Goal: Information Seeking & Learning: Learn about a topic

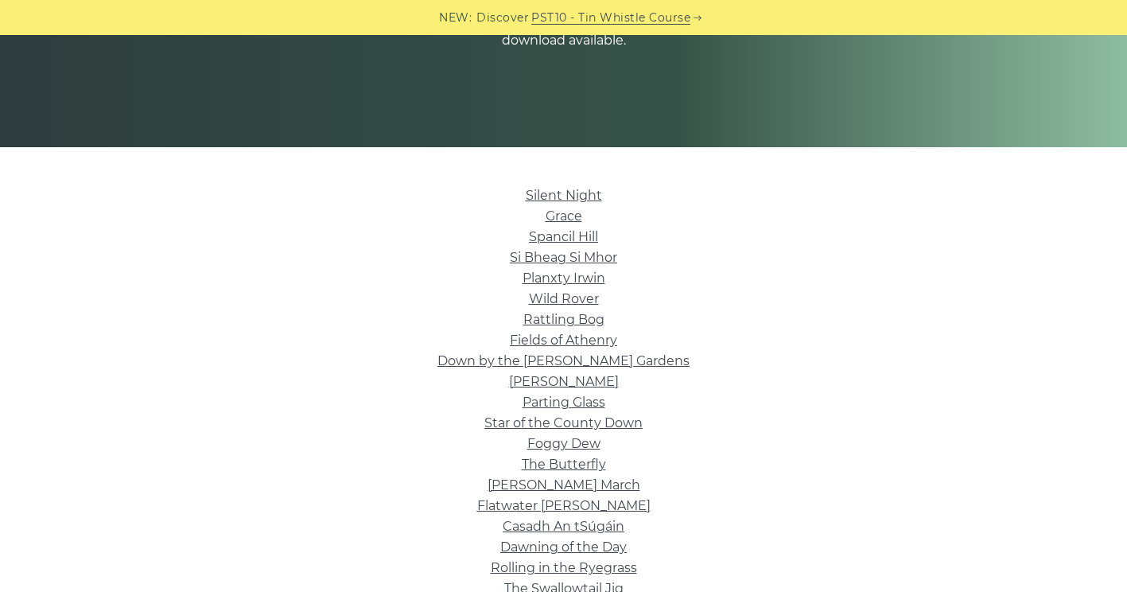
scroll to position [275, 0]
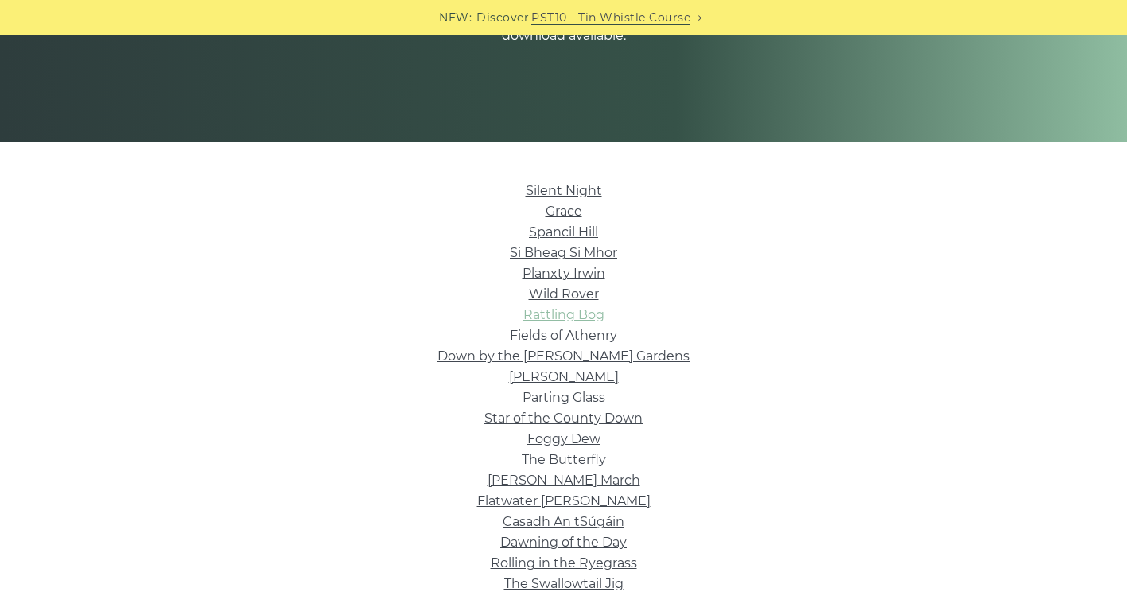
click at [552, 309] on link "Rattling Bog" at bounding box center [563, 314] width 81 height 15
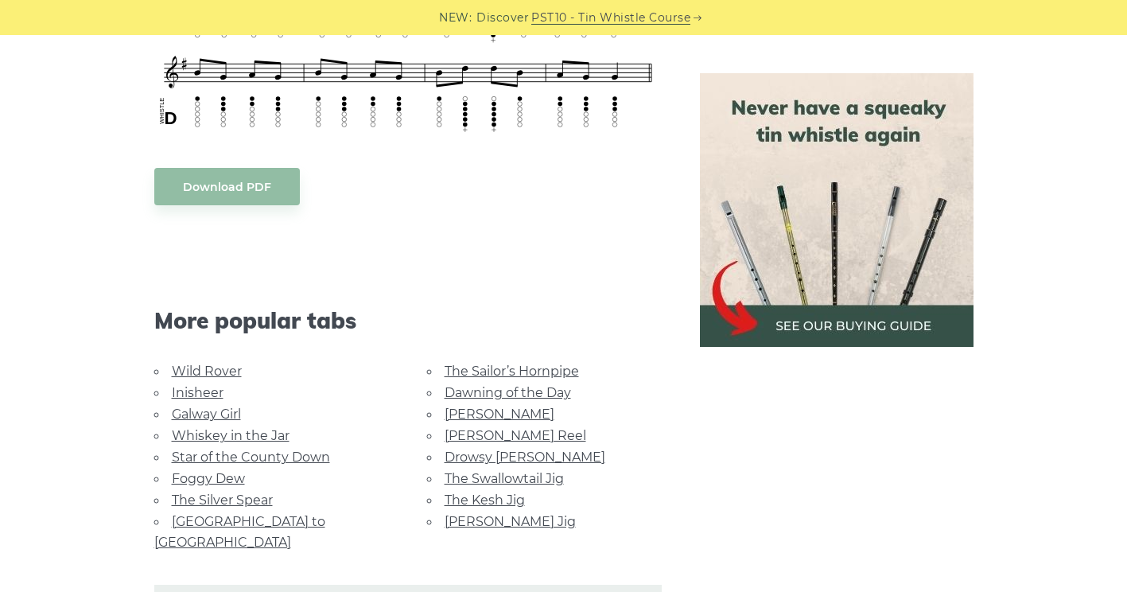
scroll to position [823, 0]
click at [208, 371] on link "Wild Rover" at bounding box center [207, 370] width 70 height 15
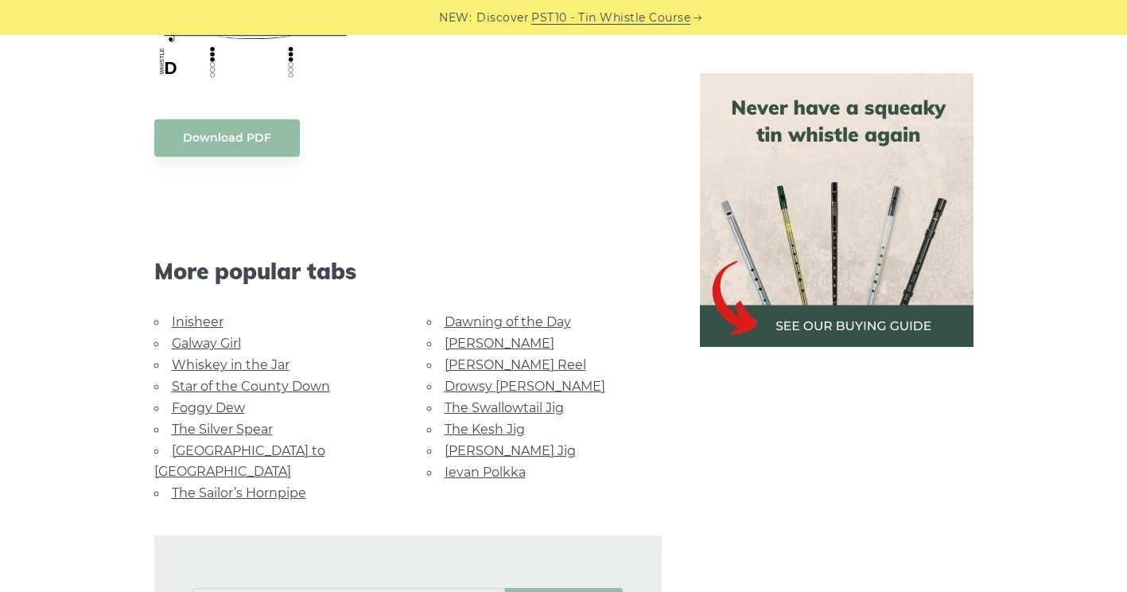
scroll to position [1385, 0]
click at [201, 345] on link "Galway Girl" at bounding box center [206, 342] width 69 height 15
click at [285, 442] on link "[GEOGRAPHIC_DATA] to [GEOGRAPHIC_DATA]" at bounding box center [239, 460] width 171 height 36
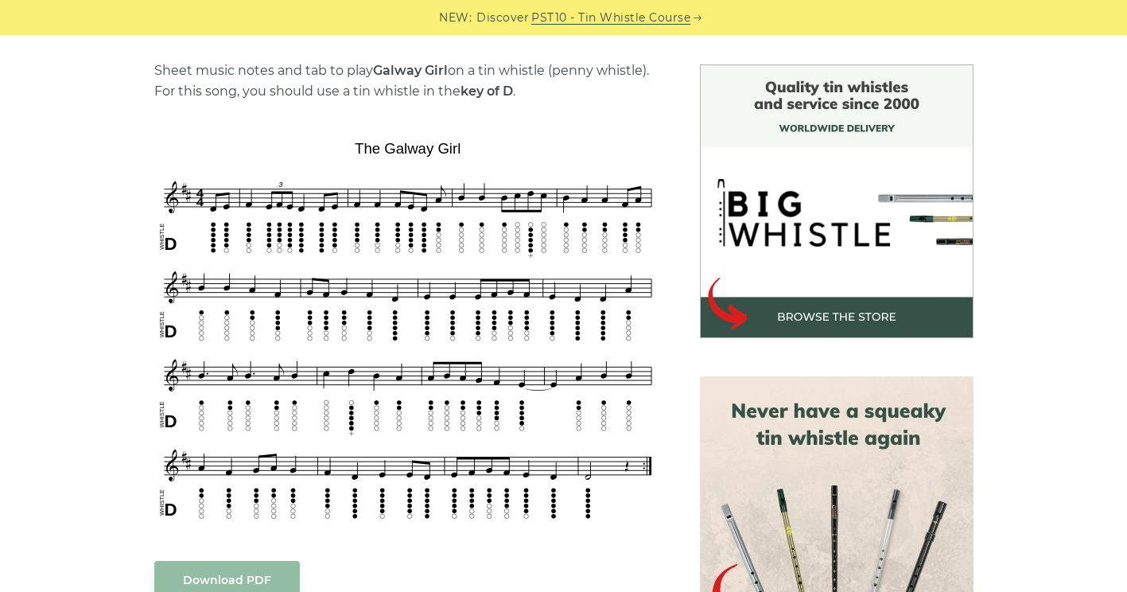
scroll to position [393, 0]
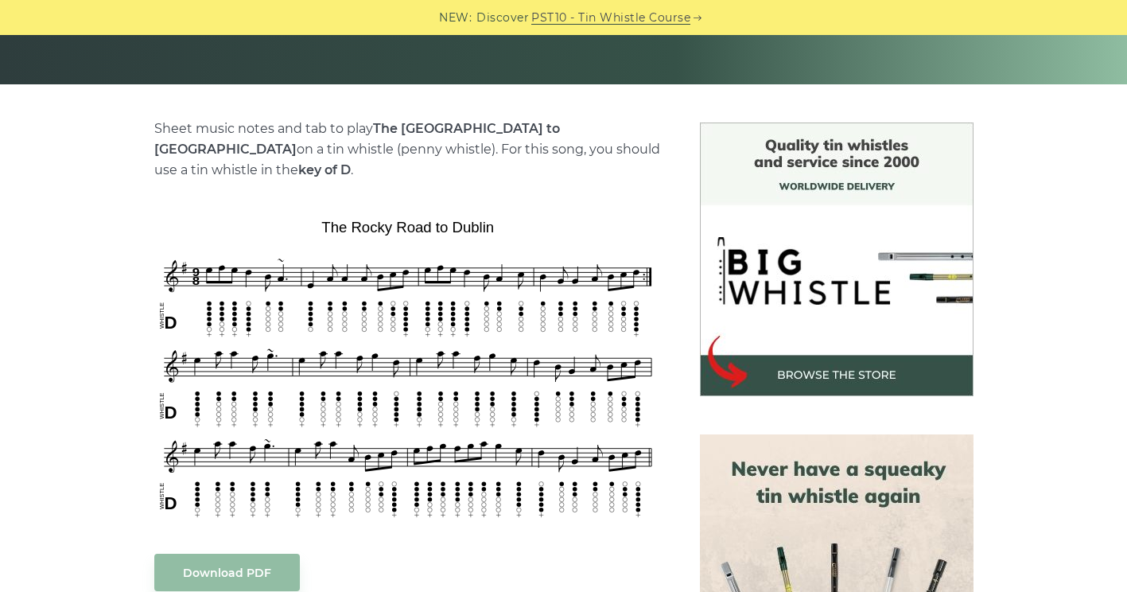
scroll to position [333, 0]
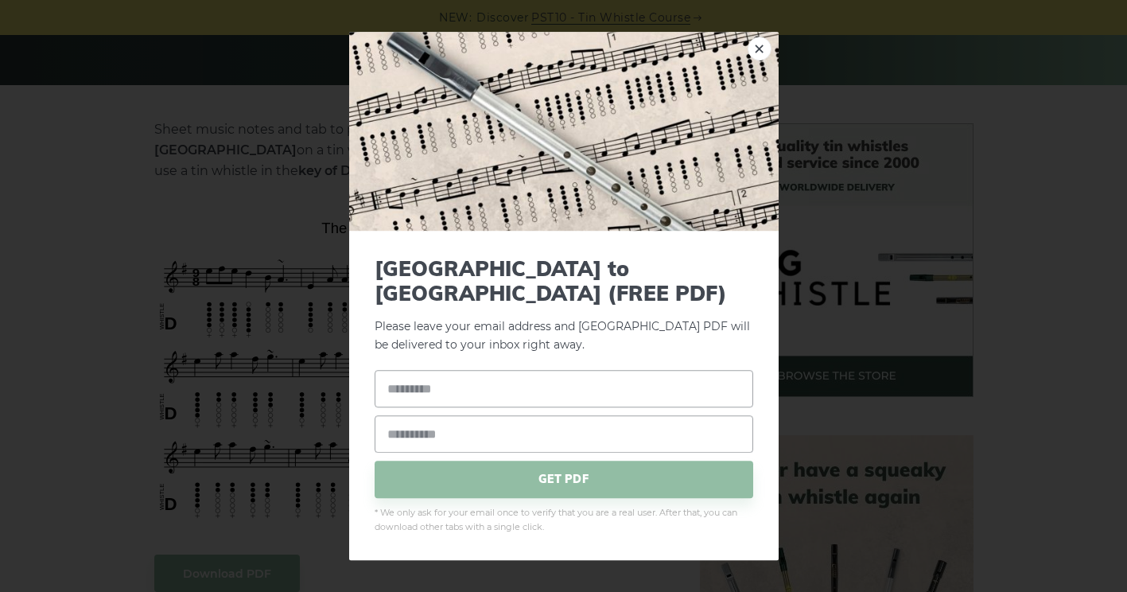
drag, startPoint x: 324, startPoint y: 212, endPoint x: 484, endPoint y: 218, distance: 160.0
click at [750, 71] on img at bounding box center [564, 131] width 430 height 199
click at [758, 60] on link "×" at bounding box center [760, 49] width 24 height 24
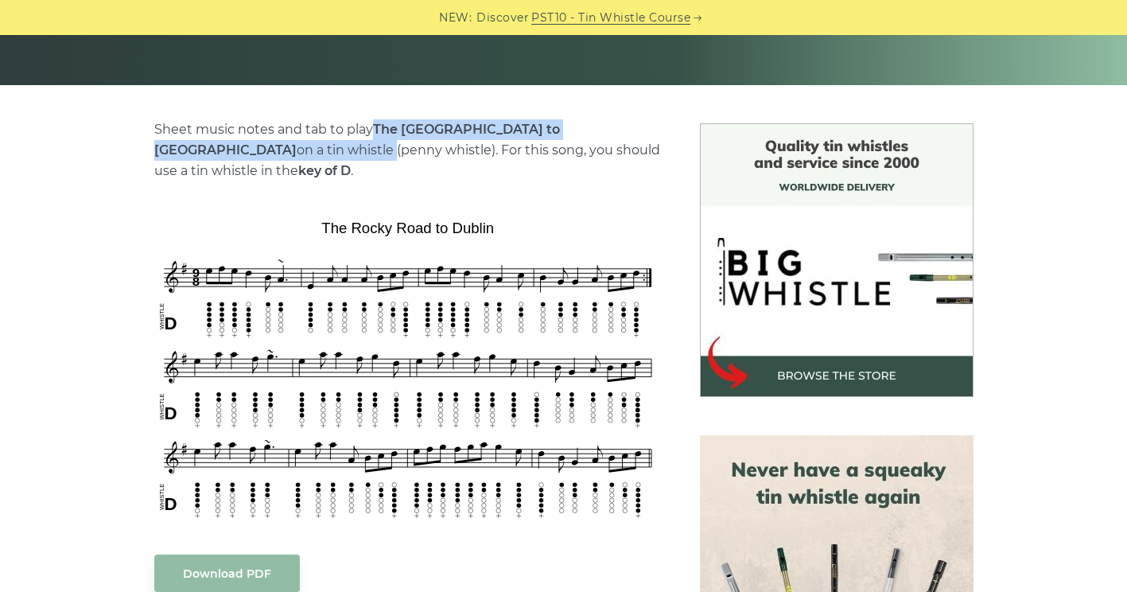
drag, startPoint x: 377, startPoint y: 130, endPoint x: 640, endPoint y: 131, distance: 263.3
click at [640, 131] on p "Sheet music notes and tab to play The [GEOGRAPHIC_DATA] to [GEOGRAPHIC_DATA] on…" at bounding box center [408, 150] width 508 height 62
